Goal: Feedback & Contribution: Leave review/rating

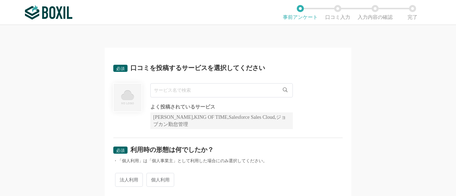
click at [227, 89] on input "text" at bounding box center [221, 90] width 143 height 14
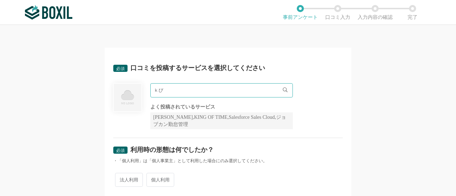
type input "ｋ"
type input "kpiee"
click at [216, 106] on li "kpiee" at bounding box center [222, 105] width 142 height 14
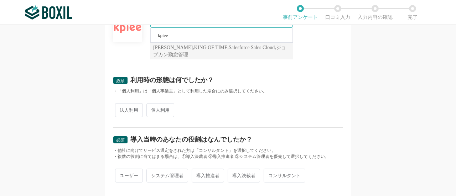
scroll to position [107, 0]
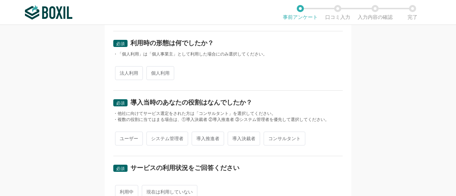
click at [127, 75] on span "法人利用" at bounding box center [129, 73] width 28 height 14
click at [122, 72] on input "法人利用" at bounding box center [119, 69] width 5 height 5
radio input "true"
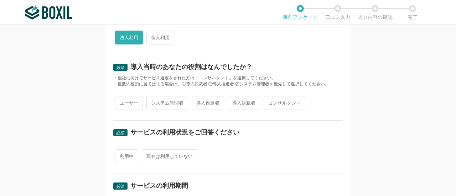
click at [133, 102] on span "ユーザー" at bounding box center [129, 103] width 28 height 14
click at [122, 102] on input "ユーザー" at bounding box center [119, 99] width 5 height 5
radio input "true"
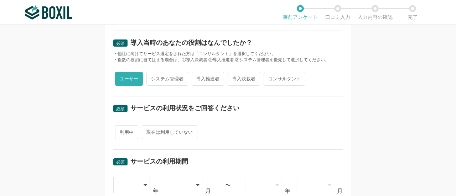
scroll to position [178, 0]
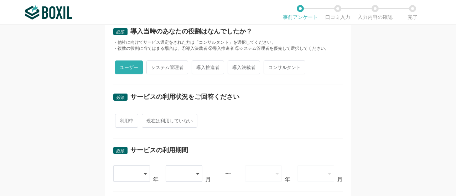
click at [128, 118] on span "利用中" at bounding box center [126, 121] width 23 height 14
click at [122, 118] on input "利用中" at bounding box center [119, 117] width 5 height 5
radio input "true"
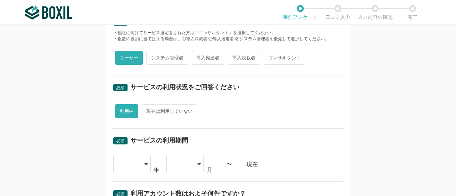
scroll to position [214, 0]
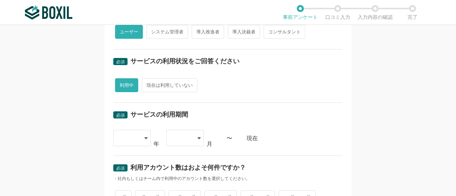
click at [144, 137] on icon at bounding box center [146, 138] width 4 height 6
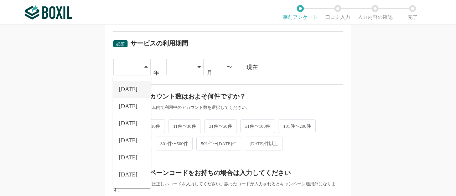
scroll to position [81, 0]
click at [129, 158] on li "[DATE]" at bounding box center [131, 159] width 37 height 17
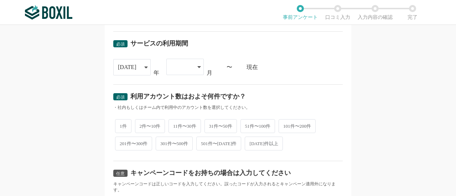
click at [188, 66] on div at bounding box center [181, 67] width 21 height 16
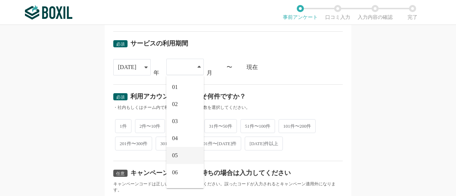
click at [176, 154] on li "05" at bounding box center [184, 155] width 37 height 17
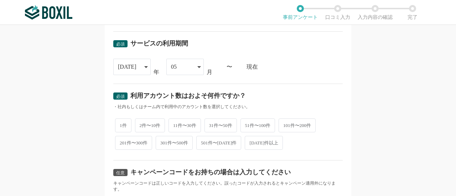
click at [263, 76] on div "必須 サービスの利用期間 [DATE] [DATE] [DATE] [DATE] [DATE] [DATE] [DATE] [DATE] [DATE] [DA…" at bounding box center [227, 58] width 229 height 52
click at [144, 122] on span "2件〜10件" at bounding box center [150, 126] width 30 height 14
click at [141, 122] on input "2件〜10件" at bounding box center [139, 122] width 5 height 5
radio input "true"
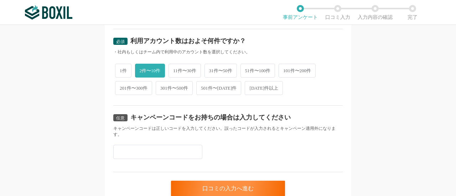
scroll to position [369, 0]
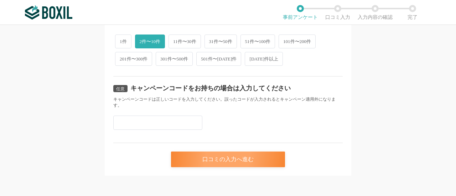
click at [227, 162] on div "口コミの入力へ進む" at bounding box center [228, 160] width 114 height 16
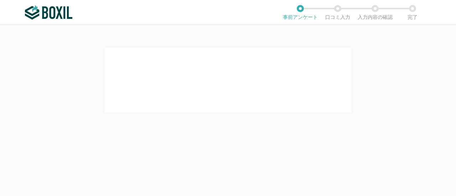
scroll to position [0, 0]
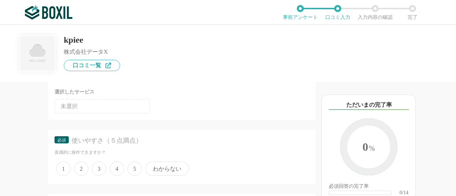
scroll to position [71, 0]
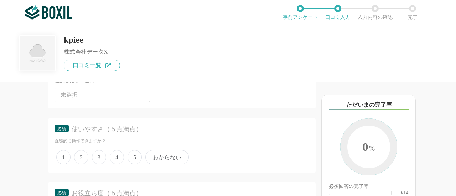
click at [133, 155] on span "5" at bounding box center [135, 157] width 14 height 14
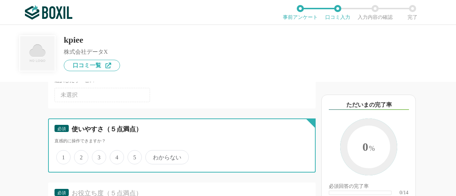
click at [133, 155] on input "5" at bounding box center [131, 153] width 5 height 5
radio input "true"
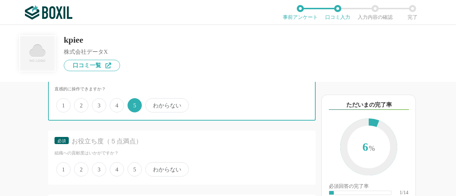
scroll to position [178, 0]
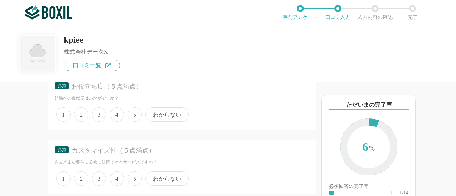
click at [134, 115] on span "5" at bounding box center [135, 115] width 14 height 14
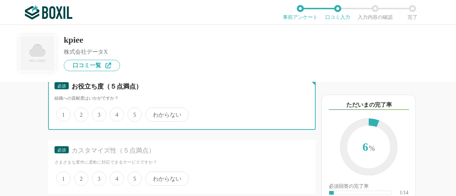
click at [134, 113] on input "5" at bounding box center [131, 111] width 5 height 5
radio input "true"
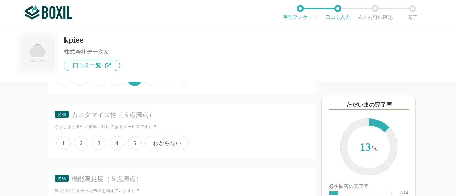
click at [134, 140] on span "5" at bounding box center [135, 143] width 14 height 14
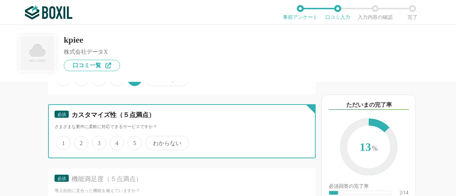
click at [134, 140] on input "5" at bounding box center [131, 139] width 5 height 5
radio input "true"
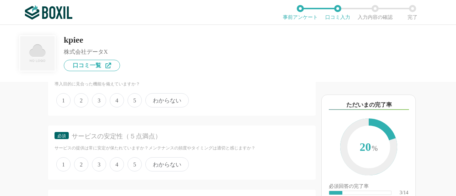
scroll to position [285, 0]
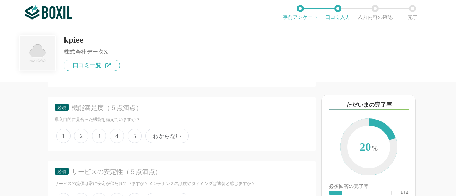
click at [135, 134] on span "5" at bounding box center [135, 136] width 14 height 14
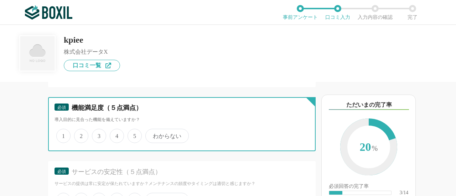
click at [134, 134] on input "5" at bounding box center [131, 132] width 5 height 5
radio input "true"
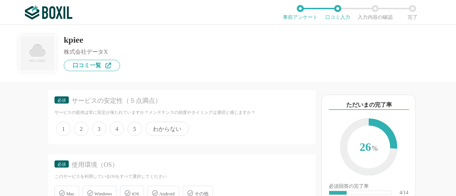
click at [136, 127] on span "5" at bounding box center [135, 129] width 14 height 14
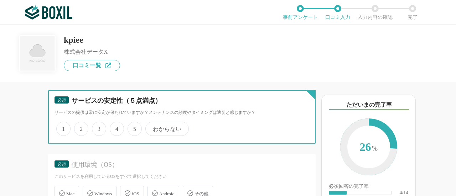
click at [134, 127] on input "5" at bounding box center [131, 125] width 5 height 5
radio input "true"
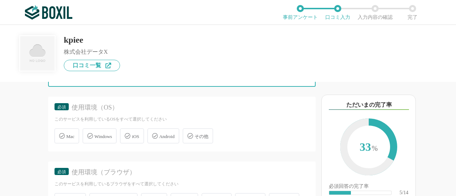
scroll to position [428, 0]
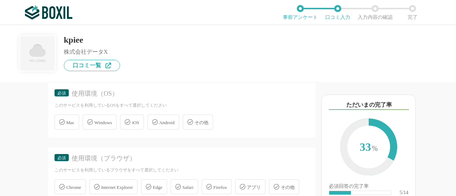
click at [93, 122] on icon at bounding box center [90, 122] width 6 height 6
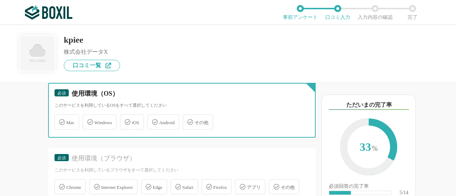
click at [89, 120] on input "Windows" at bounding box center [86, 118] width 5 height 5
checkbox input "true"
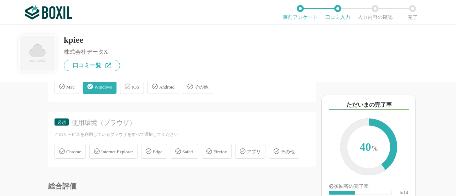
click at [78, 151] on span "Chrome" at bounding box center [73, 151] width 15 height 5
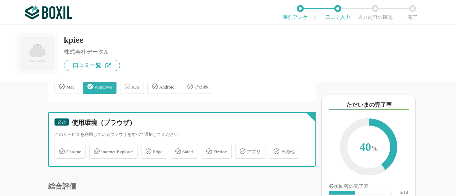
click at [61, 150] on input "Chrome" at bounding box center [58, 147] width 5 height 5
checkbox input "true"
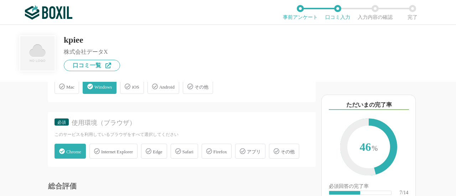
click at [151, 151] on icon at bounding box center [149, 152] width 6 height 6
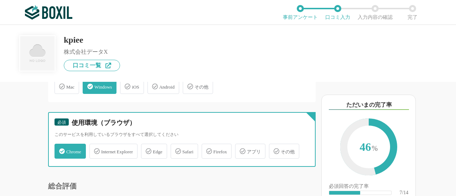
click at [147, 150] on input "Edge" at bounding box center [145, 147] width 5 height 5
checkbox input "true"
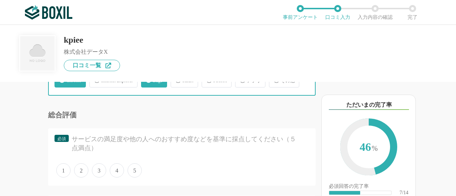
scroll to position [570, 0]
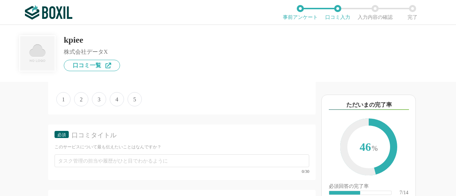
click at [135, 107] on span "5" at bounding box center [135, 99] width 14 height 14
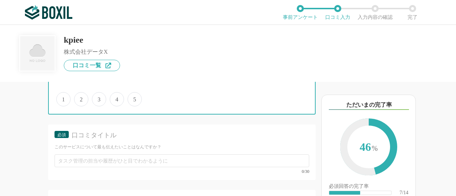
click at [134, 98] on input "5" at bounding box center [131, 95] width 5 height 5
radio input "true"
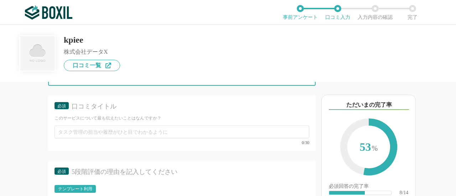
scroll to position [677, 0]
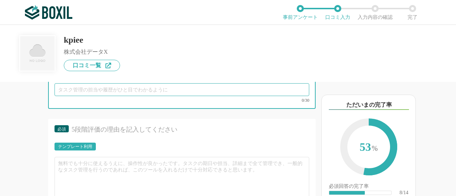
click at [135, 96] on input "text" at bounding box center [182, 89] width 255 height 13
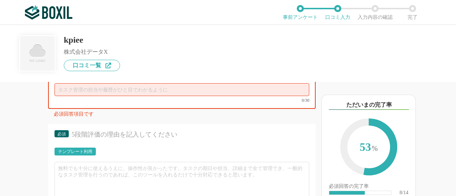
click at [156, 96] on input "text" at bounding box center [182, 89] width 255 height 13
paste input "資料作成まで対応していただけるため、経営判断に必要な店舗別売上報告書などの作成工数が大幅に削減されました！"
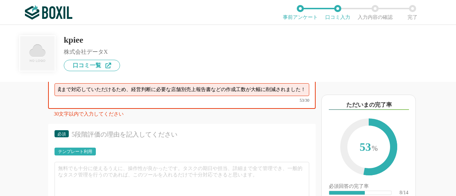
scroll to position [0, 0]
drag, startPoint x: 134, startPoint y: 108, endPoint x: 29, endPoint y: 105, distance: 104.8
click at [29, 105] on div "他のサービス・ツールと連携していますか？ ※複数選択可 例：Slack、Salesforce 選択したサービス 未選択 必須 使いやすさ（５点満点） 直感的に…" at bounding box center [158, 139] width 316 height 114
click at [125, 96] on input "資料作成まで対応していただけるため、経営判断に必要な店舗別売上報告書などの作成工数が大幅に削減されました！" at bounding box center [182, 89] width 255 height 13
drag, startPoint x: 152, startPoint y: 108, endPoint x: 34, endPoint y: 107, distance: 118.0
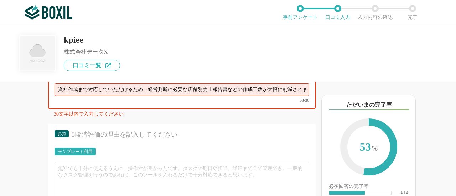
click at [34, 107] on div "他のサービス・ツールと連携していますか？ ※複数選択可 例：Slack、Salesforce 選択したサービス 未選択 必須 使いやすさ（５点満点） 直感的に…" at bounding box center [158, 139] width 316 height 114
drag, startPoint x: 205, startPoint y: 107, endPoint x: 226, endPoint y: 108, distance: 21.4
click at [226, 96] on input "経営判断に必要な店舗別売上報告書などの作成工数が大幅に削減されました！" at bounding box center [182, 89] width 255 height 13
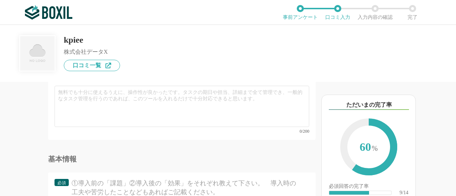
type input "経営判断に必要な店舗別売上報告書などの作成工数を大幅に削減！"
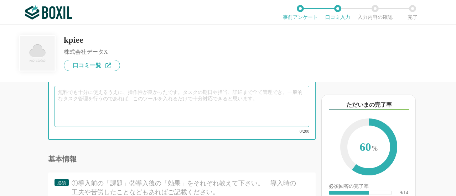
click at [183, 125] on textarea at bounding box center [182, 106] width 255 height 41
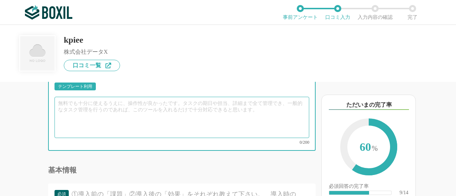
scroll to position [748, 0]
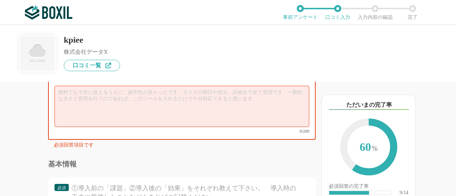
click at [109, 111] on textarea at bounding box center [182, 106] width 255 height 41
paste textarea "これまでは、各店舗の販売データをExcelでまとめて加工し、経営層向けに資料を整えるまでに非常に多くの時間と労力がかかっていました。 kpieeを導入してから…"
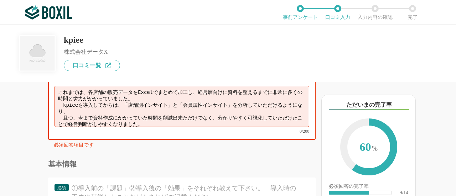
scroll to position [7, 0]
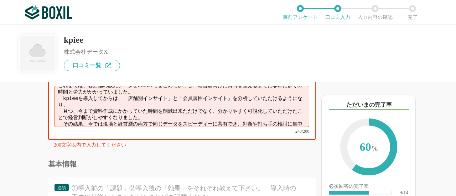
drag, startPoint x: 62, startPoint y: 132, endPoint x: 45, endPoint y: 132, distance: 16.7
click at [45, 132] on div "他のサービス・ツールと連携していますか？ ※複数選択可 例：Slack、Salesforce 選択したサービス 未選択 必須 使いやすさ（５点満点） 直感的に…" at bounding box center [158, 139] width 316 height 114
drag, startPoint x: 64, startPoint y: 122, endPoint x: 51, endPoint y: 122, distance: 13.2
click at [51, 122] on div "必須 5段階評価の理由を記入してください テンプレート利用 ፠テンプレート文言が変更されてない箇所がある、または使用できないテキスト（記号）が含まれています。…" at bounding box center [182, 94] width 268 height 92
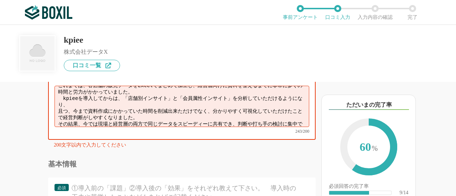
drag, startPoint x: 63, startPoint y: 112, endPoint x: 45, endPoint y: 112, distance: 17.8
click at [45, 112] on div "他のサービス・ツールと連携していますか？ ※複数選択可 例：Slack、Salesforce 選択したサービス 未選択 必須 使いやすさ（５点満点） 直感的に…" at bounding box center [158, 139] width 316 height 114
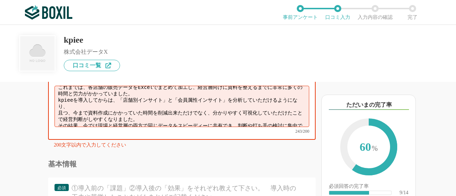
scroll to position [10, 0]
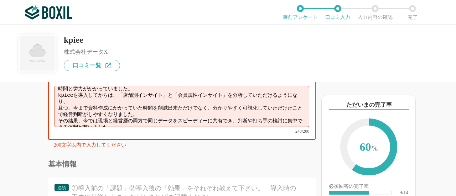
drag, startPoint x: 272, startPoint y: 128, endPoint x: 248, endPoint y: 128, distance: 24.2
click at [248, 127] on textarea "これまでは、各店舗の販売データをExcelでまとめて加工し、経営層向けに資料を整えるまでに非常に多くの時間と労力がかかっていました。 kpieeを導入してから…" at bounding box center [182, 106] width 255 height 41
drag, startPoint x: 83, startPoint y: 123, endPoint x: 75, endPoint y: 123, distance: 8.6
click at [75, 123] on textarea "これまでは、各店舗の販売データをExcelでまとめて加工し、経営層向けに資料を整えるまでに非常に多くの時間と労力がかかっていました。 kpieeを導入してから…" at bounding box center [182, 106] width 255 height 41
drag, startPoint x: 73, startPoint y: 119, endPoint x: 42, endPoint y: 119, distance: 30.6
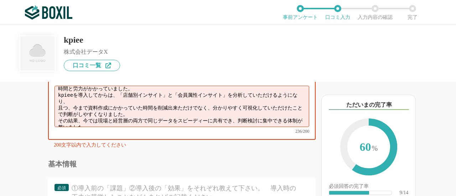
click at [42, 119] on div "他のサービス・ツールと連携していますか？ ※複数選択可 例：Slack、Salesforce 選択したサービス 未選択 必須 使いやすさ（５点満点） 直感的に…" at bounding box center [158, 139] width 316 height 114
drag, startPoint x: 128, startPoint y: 119, endPoint x: 123, endPoint y: 119, distance: 4.6
click at [123, 119] on textarea "これまでは、各店舗の販売データをExcelでまとめて加工し、経営層向けに資料を整えるまでに非常に多くの時間と労力がかかっていました。 kpieeを導入してから…" at bounding box center [182, 106] width 255 height 41
click at [148, 119] on textarea "これまでは、各店舗の販売データをExcelでまとめて加工し、経営層向けに資料を整えるまでに非常に多くの時間と労力がかかっていました。 kpieeを導入してから…" at bounding box center [182, 106] width 255 height 41
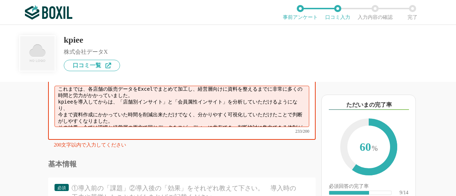
scroll to position [0, 0]
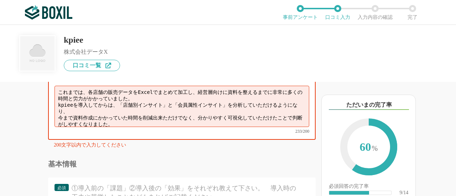
drag, startPoint x: 118, startPoint y: 108, endPoint x: 103, endPoint y: 108, distance: 15.0
click at [103, 108] on textarea "これまでは、各店舗の販売データをExcelでまとめて加工し、経営層向けに資料を整えるまでに非常に多くの時間と労力がかかっていました。 kpieeを導入してから…" at bounding box center [182, 106] width 255 height 41
drag, startPoint x: 271, startPoint y: 107, endPoint x: 284, endPoint y: 108, distance: 13.6
click at [284, 108] on textarea "これまでは、各店舗データをExcelでまとめて加工し、経営層向けに資料を整えるまでに非常に多くの時間と労力がかかっていました。 kpieeを導入してからは、「…" at bounding box center [182, 106] width 255 height 41
drag, startPoint x: 211, startPoint y: 109, endPoint x: 177, endPoint y: 109, distance: 33.5
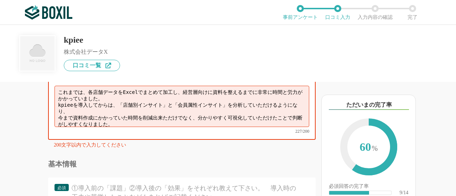
click at [177, 109] on textarea "これまでは、各店舗データをExcelでまとめて加工し、経営層向けに資料を整えるまでに非常に時間と労力がかかっていました。 kpieeを導入してからは、「店舗別…" at bounding box center [182, 106] width 255 height 41
click at [89, 109] on textarea "これまでは、各店舗データをExcelでまとめて加工し、資料を整えるまでに非常に時間と労力がかかっていました。 kpieeを導入してからは、「店舗別インサイト」…" at bounding box center [182, 106] width 255 height 41
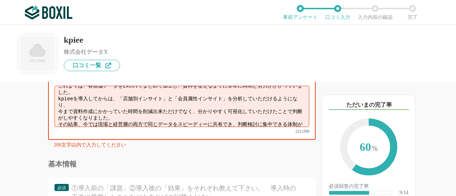
scroll to position [10, 0]
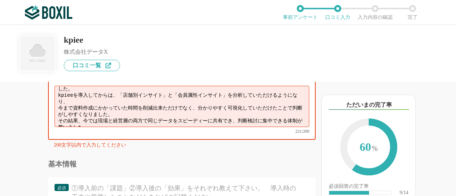
drag, startPoint x: 73, startPoint y: 119, endPoint x: 48, endPoint y: 119, distance: 24.6
click at [48, 119] on div "必須 5段階評価の理由を記入してください テンプレート利用 ፠テンプレート文言が変更されてない箇所がある、または使用できないテキスト（記号）が含まれています。…" at bounding box center [182, 94] width 268 height 92
drag, startPoint x: 112, startPoint y: 120, endPoint x: 78, endPoint y: 120, distance: 33.9
click at [78, 120] on textarea "これまでは、各店舗データをExcelでまとめて加工し、資料を整えるまでに非常に時間と労力がかかっていました。 kpieeを導入してからは、「店舗別インサイト」…" at bounding box center [182, 106] width 255 height 41
drag, startPoint x: 66, startPoint y: 128, endPoint x: 48, endPoint y: 128, distance: 17.8
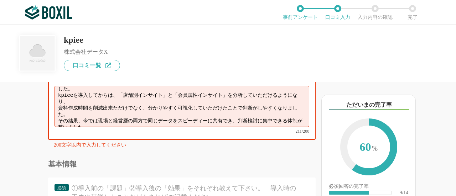
click at [48, 128] on div "必須 5段階評価の理由を記入してください テンプレート利用 ፠テンプレート文言が変更されてない箇所がある、または使用できないテキスト（記号）が含まれています。…" at bounding box center [182, 94] width 268 height 92
drag, startPoint x: 88, startPoint y: 128, endPoint x: 72, endPoint y: 129, distance: 15.7
click at [72, 127] on textarea "これまでは、各店舗データをExcelでまとめて加工し、資料を整えるまでに非常に時間と労力がかかっていました。 kpieeを導入してからは、「店舗別インサイト」…" at bounding box center [182, 106] width 255 height 41
drag, startPoint x: 104, startPoint y: 129, endPoint x: 116, endPoint y: 130, distance: 12.1
click at [116, 127] on textarea "これまでは、各店舗データをExcelでまとめて加工し、資料を整えるまでに非常に時間と労力がかかっていました。 kpieeを導入してからは、「店舗別インサイト」…" at bounding box center [182, 106] width 255 height 41
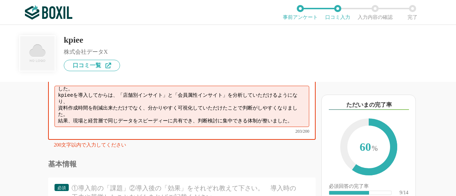
scroll to position [5, 0]
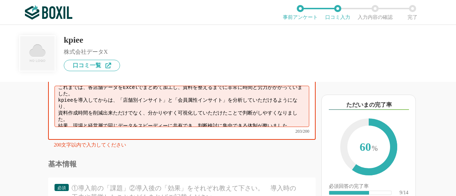
drag, startPoint x: 185, startPoint y: 134, endPoint x: 192, endPoint y: 134, distance: 7.8
click at [192, 127] on textarea "これまでは、各店舗データをExcelでまとめて加工し、資料を整えるまでに非常に時間と労力がかかっていました。 kpieeを導入してからは、「店舗別インサイト」…" at bounding box center [182, 106] width 255 height 41
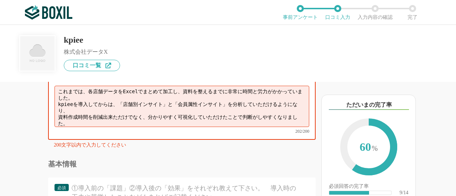
scroll to position [0, 0]
drag, startPoint x: 110, startPoint y: 119, endPoint x: 95, endPoint y: 119, distance: 15.0
click at [95, 119] on textarea "これまでは、各店舗データをExcelでまとめて加工し、資料を整えるまでに非常に時間と労力がかかっていました。 kpieeを導入してからは、「店舗別インサイト」…" at bounding box center [182, 106] width 255 height 41
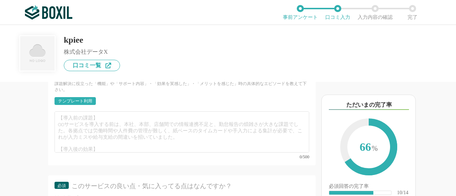
scroll to position [855, 0]
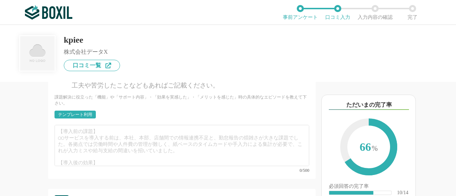
type textarea "これまでは、各店舗データをExcelでまとめて加工し、資料を整えるまでに非常に時間と労力がかかっていました。 kpieeを導入して以降「店舗別インサイト」と「…"
click at [87, 117] on div "テンプレート利用" at bounding box center [75, 115] width 34 height 4
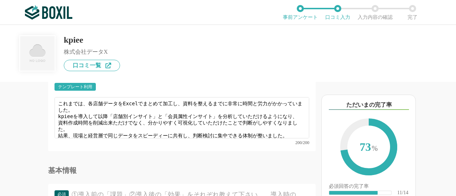
scroll to position [748, 0]
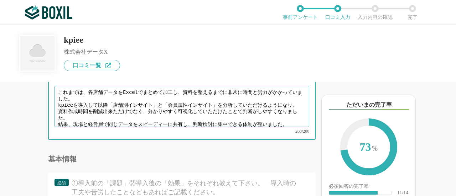
drag, startPoint x: 89, startPoint y: 109, endPoint x: 66, endPoint y: 114, distance: 23.3
click at [66, 114] on textarea "これまでは、各店舗データをExcelでまとめて加工し、資料を整えるまでに非常に時間と労力がかかっていました。 kpieeを導入して以降「店舗別インサイト」と「…" at bounding box center [182, 106] width 255 height 41
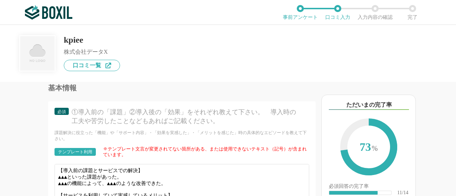
scroll to position [855, 0]
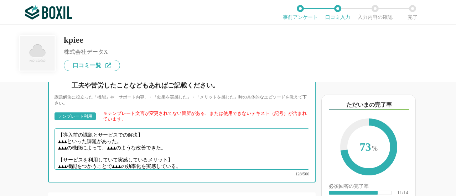
drag, startPoint x: 189, startPoint y: 158, endPoint x: 55, endPoint y: 151, distance: 134.2
click at [55, 151] on textarea "【導入前の課題とサービスでの解決】 ▲▲▲といった課題があった。 ▲▲▲の機能によって、▲▲▲のような改善できた。 【サービスを利用していて実感しているメリッ…" at bounding box center [182, 149] width 255 height 41
paste textarea "各店舗データをExcelでまとめて加工し、資料を整えるまでに非常に時間と労力がかかっていました"
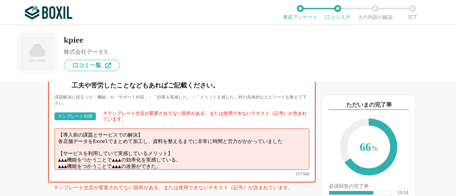
drag, startPoint x: 280, startPoint y: 154, endPoint x: 240, endPoint y: 154, distance: 39.6
click at [240, 154] on textarea "【導入前の課題とサービスでの解決】 各店舗データをExcelでまとめて加工し、資料を整えるまでに非常に時間と労力がかかっていました 【サービスを利用していて実…" at bounding box center [182, 149] width 255 height 41
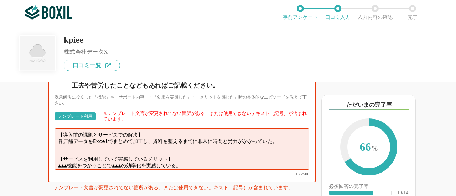
drag, startPoint x: 62, startPoint y: 147, endPoint x: 51, endPoint y: 146, distance: 11.8
click at [51, 146] on div "必須 ①導入前の「課題」②導入後の「効果」をそれぞれ教えて下さい。　導入時の工夫や苦労したことなどもあればご記載ください。 課題解決に役立った「機能」や「サポ…" at bounding box center [182, 124] width 268 height 117
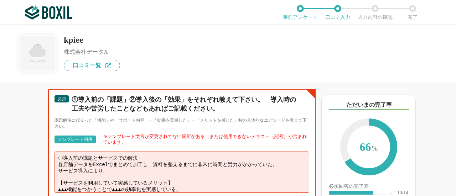
scroll to position [748, 0]
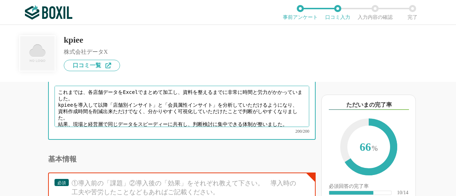
click at [108, 119] on textarea "これまでは、各店舗データをExcelでまとめて加工し、資料を整えるまでに非常に時間と労力がかかっていました。 kpieeを導入して以降「店舗別インサイト」と「…" at bounding box center [182, 106] width 255 height 41
drag, startPoint x: 58, startPoint y: 124, endPoint x: 63, endPoint y: 129, distance: 6.3
click at [63, 127] on textarea "これまでは、各店舗データをExcelでまとめて加工し、資料を整えるまでに非常に時間と労力がかかっていました。 kpieeを導入して以降「店舗別インサイト」と「…" at bounding box center [182, 106] width 255 height 41
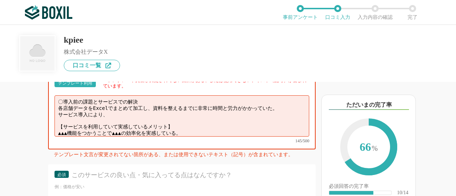
scroll to position [891, 0]
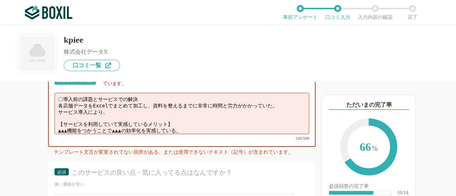
paste textarea "資料作成時間を削減出来ただけでなく、分かりやすく可視化していただけたことで判断がしやすくなりました"
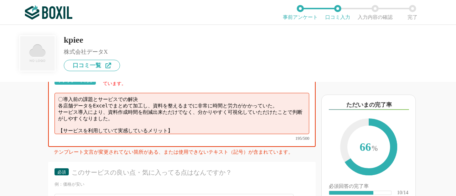
scroll to position [10, 0]
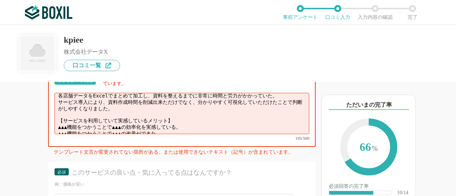
click at [189, 128] on textarea "〇導入前の課題とサービスでの解決 各店舗データをExcelでまとめて加工し、資料を整えるまでに非常に時間と労力がかかっていた。 サービス導入により、資料作成時…" at bounding box center [182, 113] width 255 height 41
drag, startPoint x: 190, startPoint y: 136, endPoint x: 52, endPoint y: 133, distance: 137.6
click at [52, 133] on div "必須 ①導入前の「課題」②導入後の「効果」をそれぞれ教えて下さい。　導入時の工夫や苦労したことなどもあればご記載ください。 課題解決に役立った「機能」や「サポ…" at bounding box center [182, 88] width 268 height 117
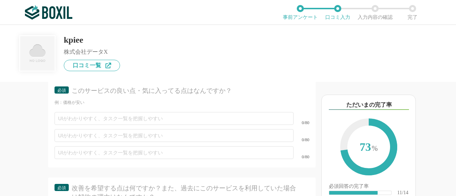
scroll to position [998, 0]
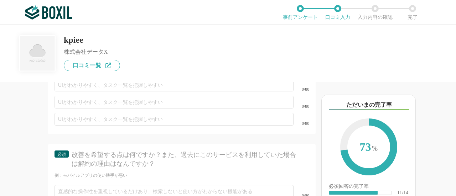
type textarea "〇導入前の課題とサービスでの解決 各店舗データをExcelでまとめて加工し、資料を整えるまでに非常に時間と労力がかかっていた。 サービス導入により、資料作成時…"
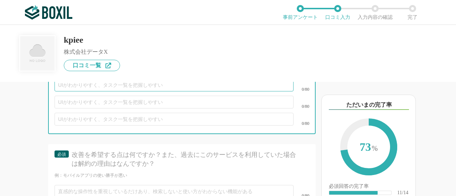
paste input "データ収集や加工の作業工数が0になった"
type input "データ収集や加工の作業工数が0になった"
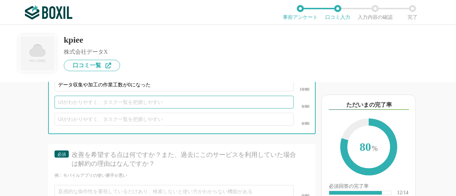
paste input "分析結果からリアルタイムに状況を把握できる"
type input "分析結果からリアルタイムに状況を把握できる"
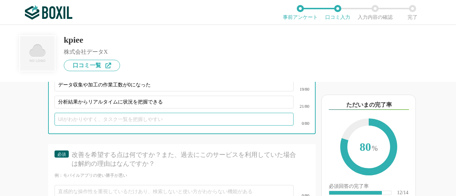
paste input "経営層用の資料作成工数がほぼ0になった"
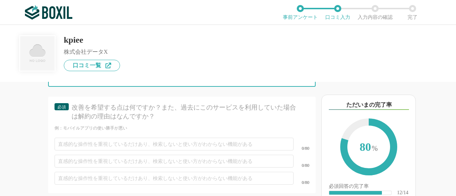
scroll to position [1069, 0]
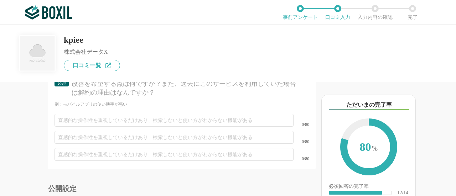
type input "経営層用の資料作成工数がほぼ0になった"
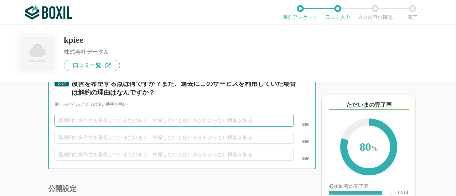
paste input "まだまだ見れていない数値があるため、さらに細かく細分化した店舗ごとの売上や傾向まで分析できるようになると 　より精緻な判断や多角的な活用が可能になり、使い勝手…"
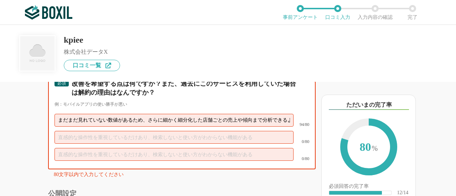
scroll to position [0, 237]
drag, startPoint x: 86, startPoint y: 129, endPoint x: 81, endPoint y: 129, distance: 5.7
click at [81, 127] on input "まだまだ見れていない数値があるため、さらに細かく細分化した店舗ごとの売上や傾向まで分析できるようになると 　より精緻な判断や多角的な活用が可能になり、使い勝手…" at bounding box center [174, 120] width 239 height 13
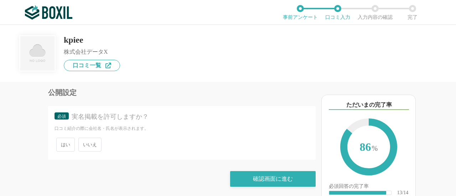
scroll to position [1173, 0]
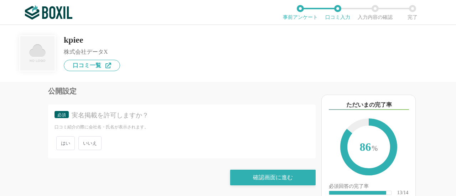
type input "まだまだ見れていない数値があるため、さらに細かく細分化した店舗ごとの売上や傾向まで分析できるようになると 、より精緻な判断や多角的な活用が可能になるのでは。"
click at [68, 146] on span "はい" at bounding box center [65, 143] width 19 height 14
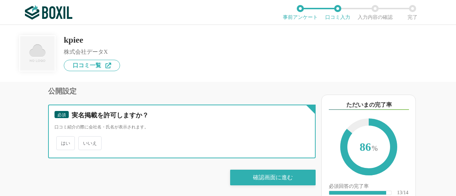
click at [63, 142] on input "はい" at bounding box center [60, 140] width 5 height 5
radio input "true"
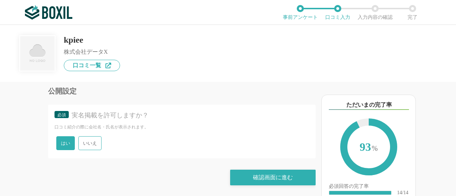
click at [93, 143] on span "いいえ" at bounding box center [89, 143] width 23 height 14
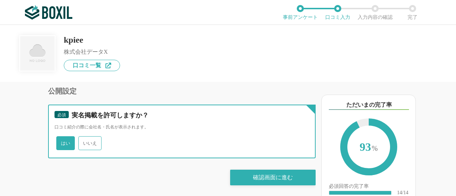
click at [85, 142] on input "いいえ" at bounding box center [82, 140] width 5 height 5
radio input "true"
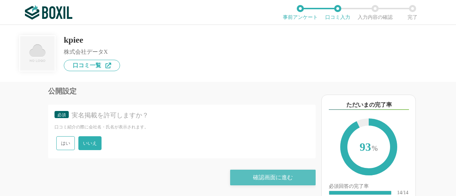
click at [245, 176] on div "確認画面に進む" at bounding box center [273, 178] width 86 height 16
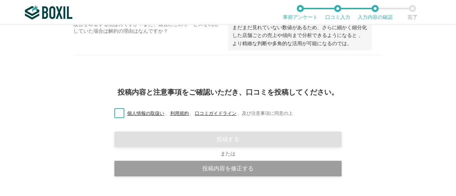
scroll to position [656, 0]
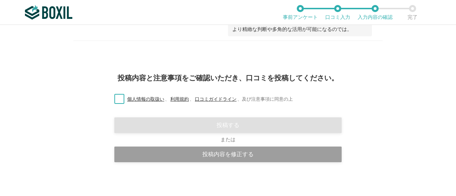
click at [118, 96] on label "個人情報の取扱い 、 利用規約 、 口コミガイドライン 、 及び注意事項に同意の上" at bounding box center [201, 99] width 184 height 7
click at [0, 0] on input "個人情報の取扱い 、 利用規約 、 口コミガイドライン 、 及び注意事項に同意の上" at bounding box center [0, 0] width 0 height 0
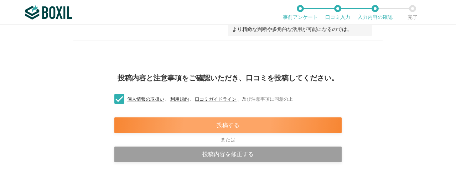
click at [199, 124] on div "投稿する" at bounding box center [227, 126] width 227 height 16
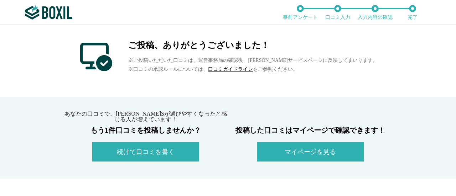
scroll to position [107, 0]
